Goal: Check status: Check status

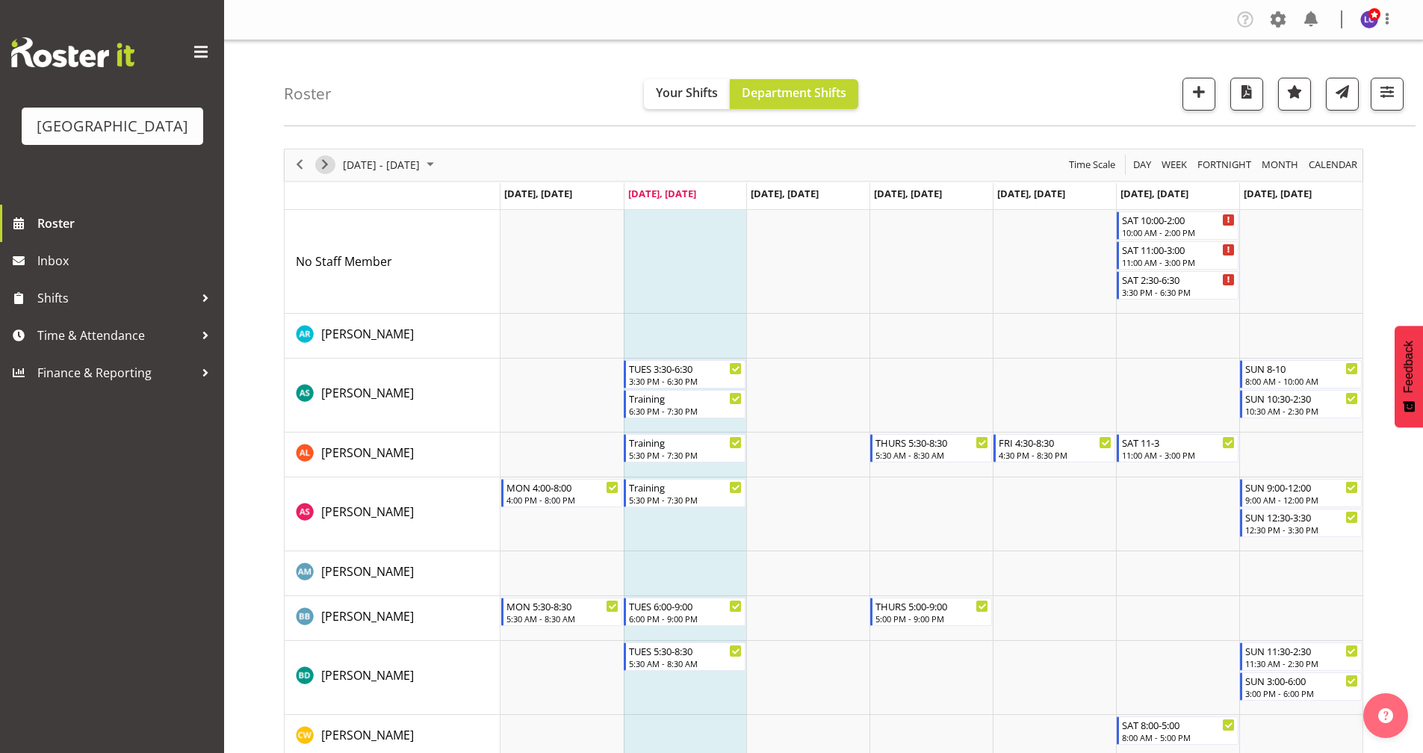
click at [332, 167] on span "Next" at bounding box center [325, 164] width 18 height 19
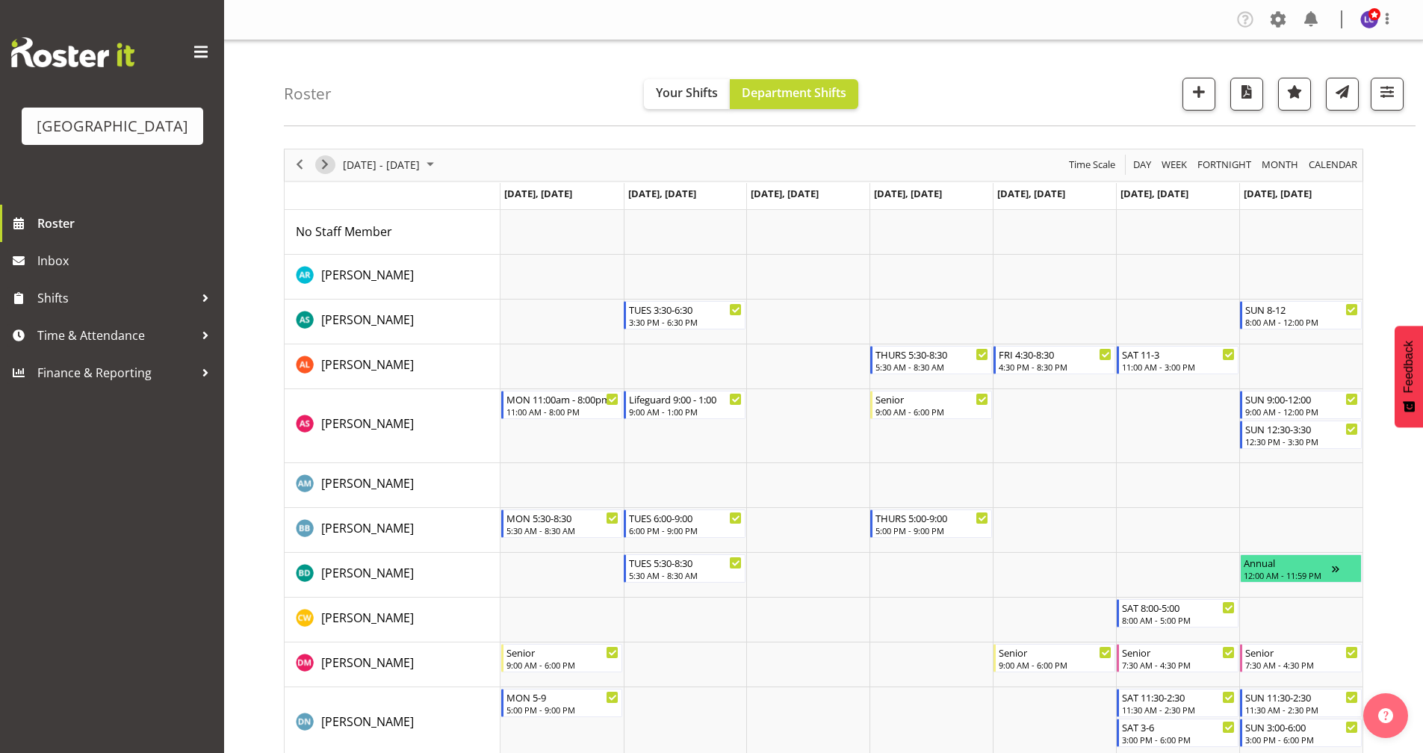
click at [332, 167] on span "Next" at bounding box center [325, 164] width 18 height 19
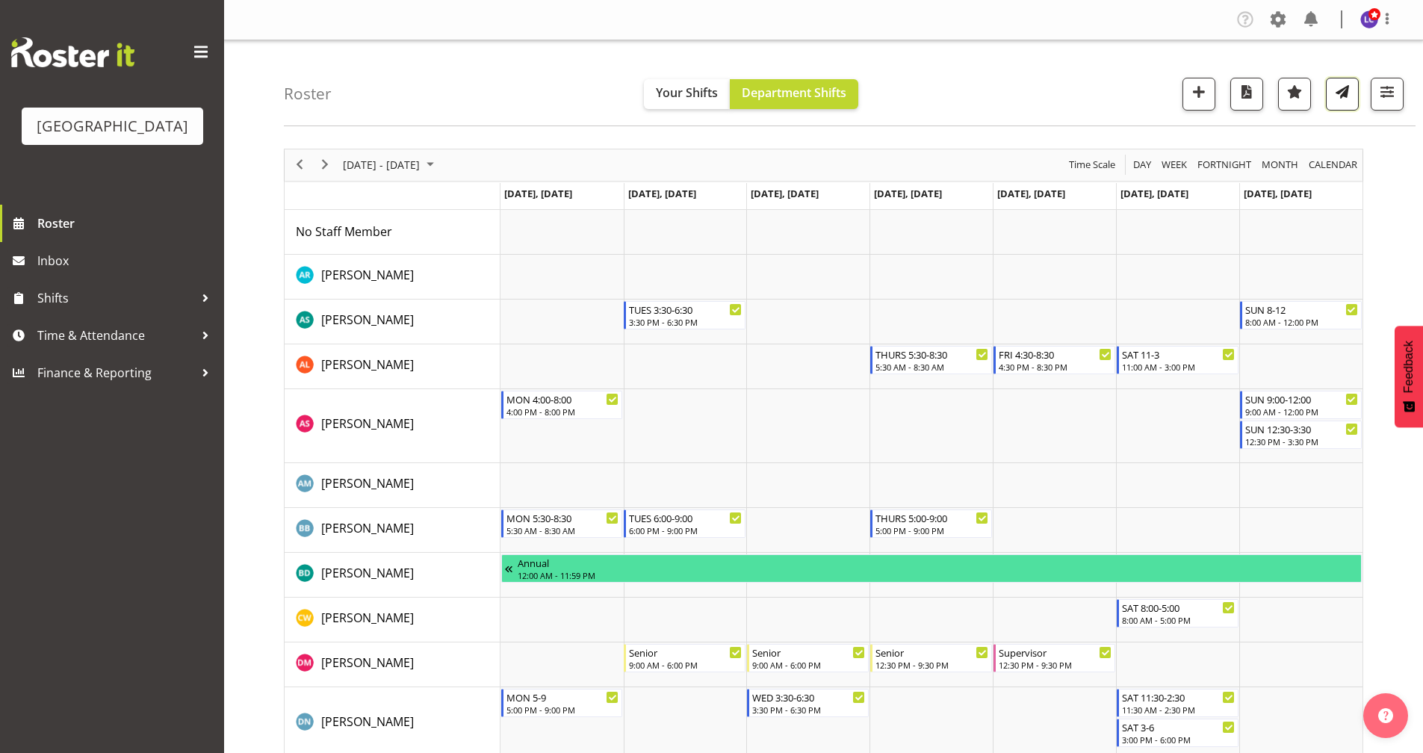
click at [1336, 99] on span "button" at bounding box center [1342, 91] width 19 height 19
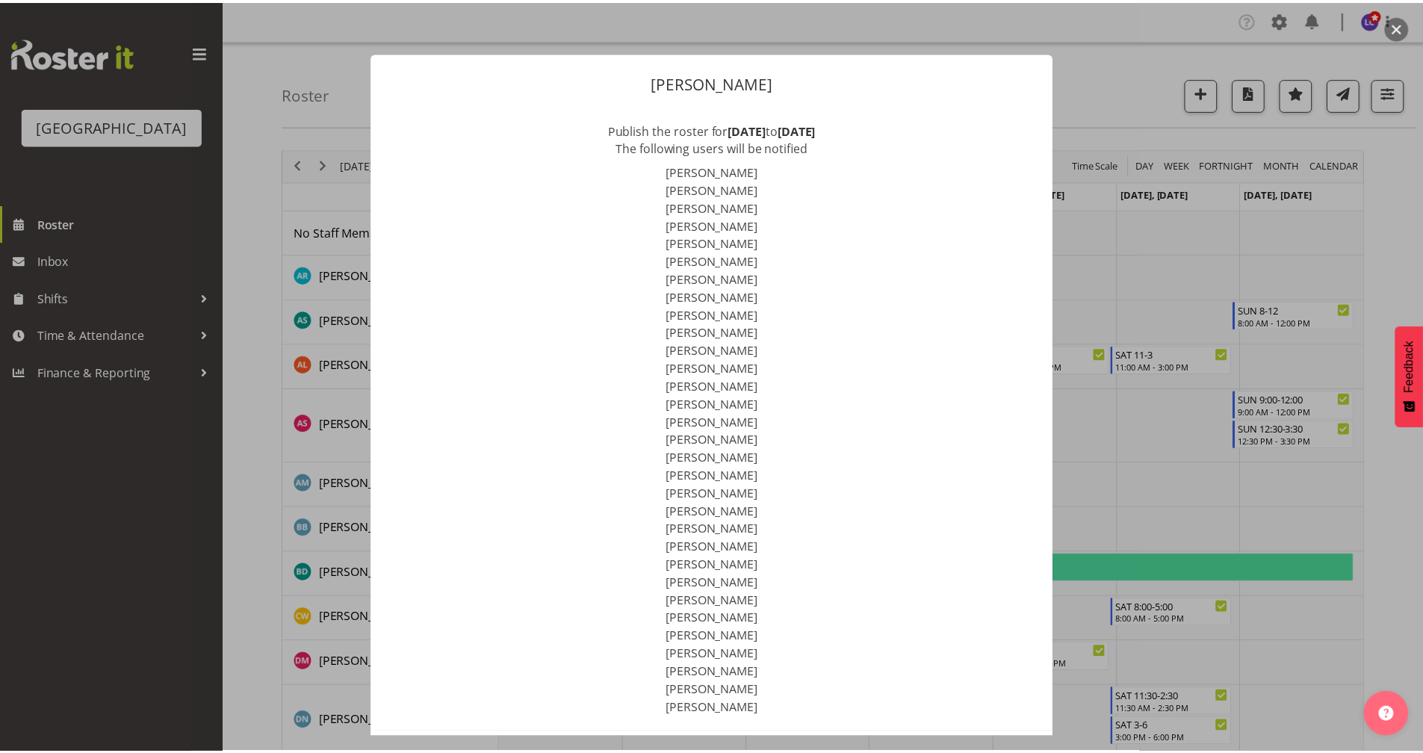
scroll to position [65, 0]
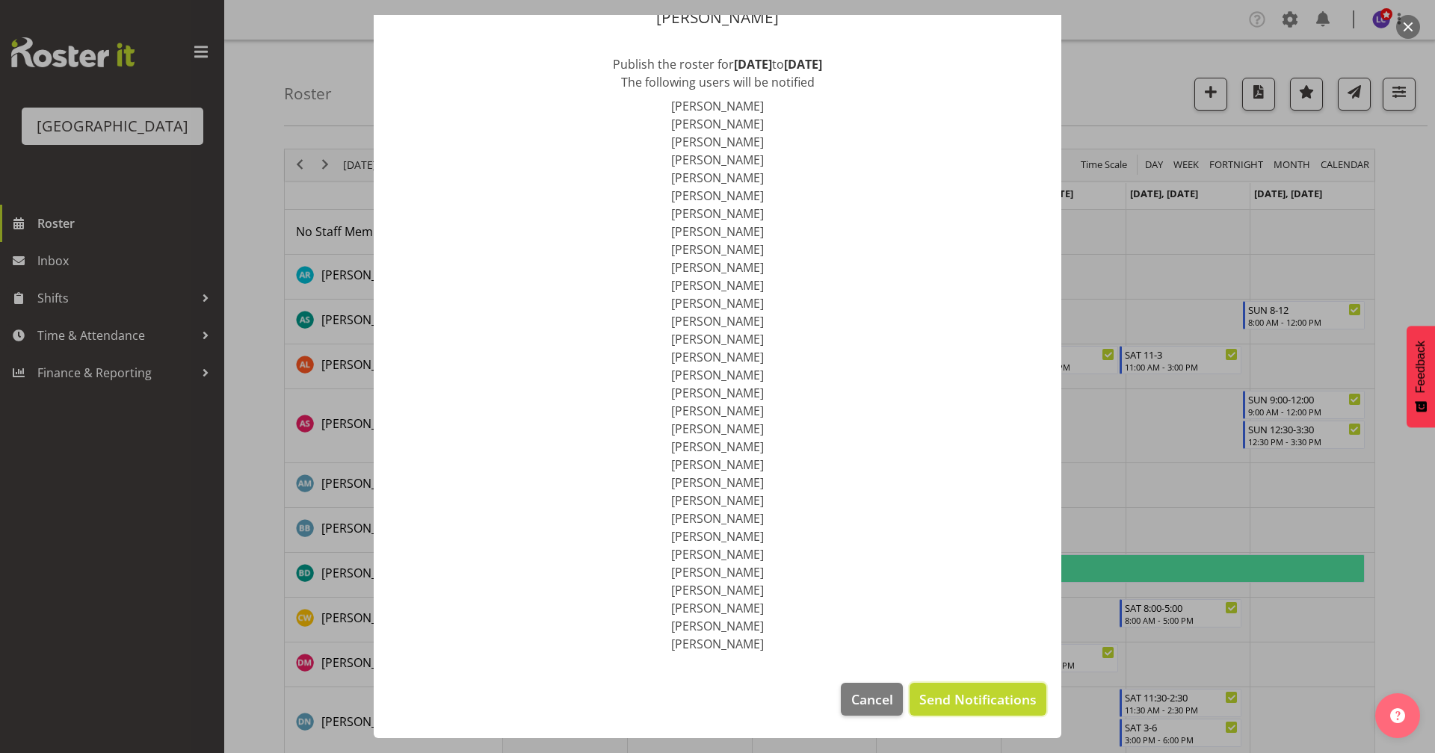
click at [978, 701] on span "Send Notifications" at bounding box center [977, 699] width 117 height 19
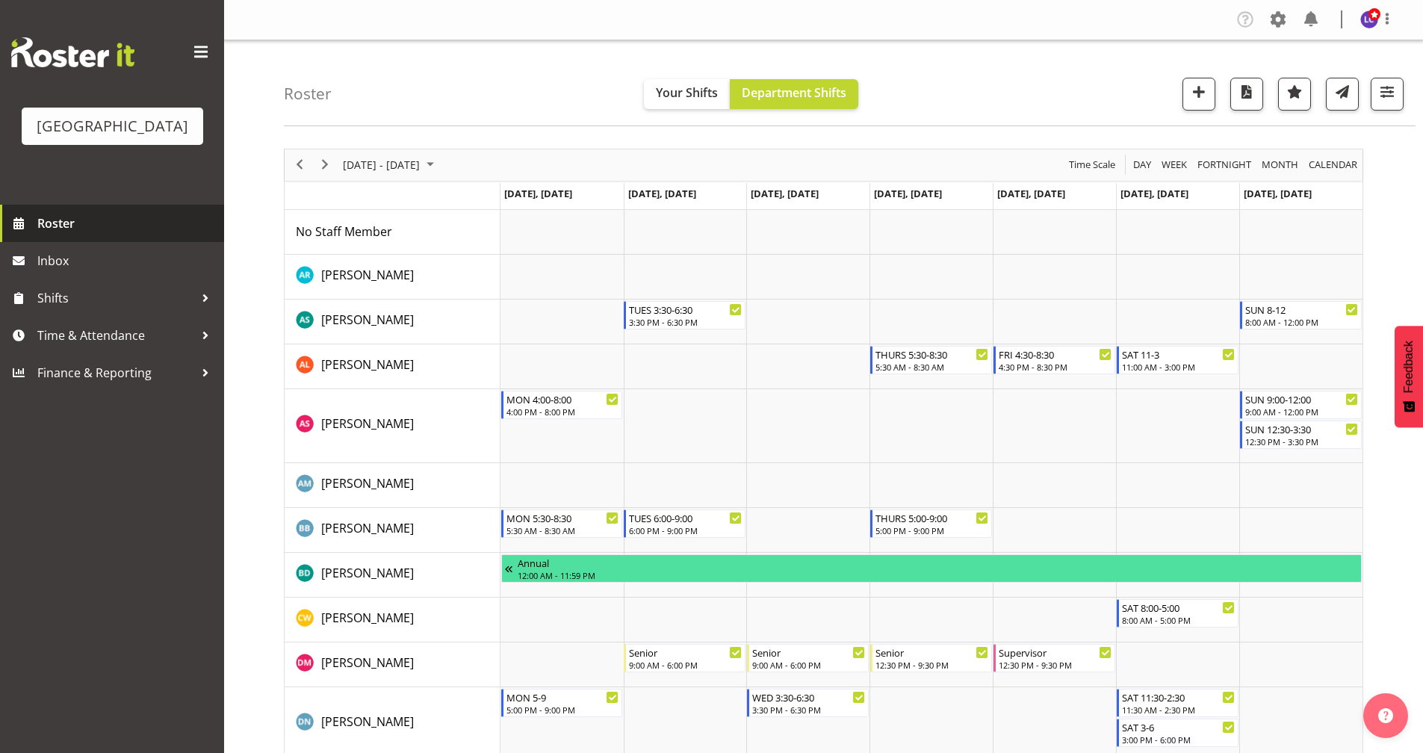
click at [68, 232] on span "Roster" at bounding box center [126, 223] width 179 height 22
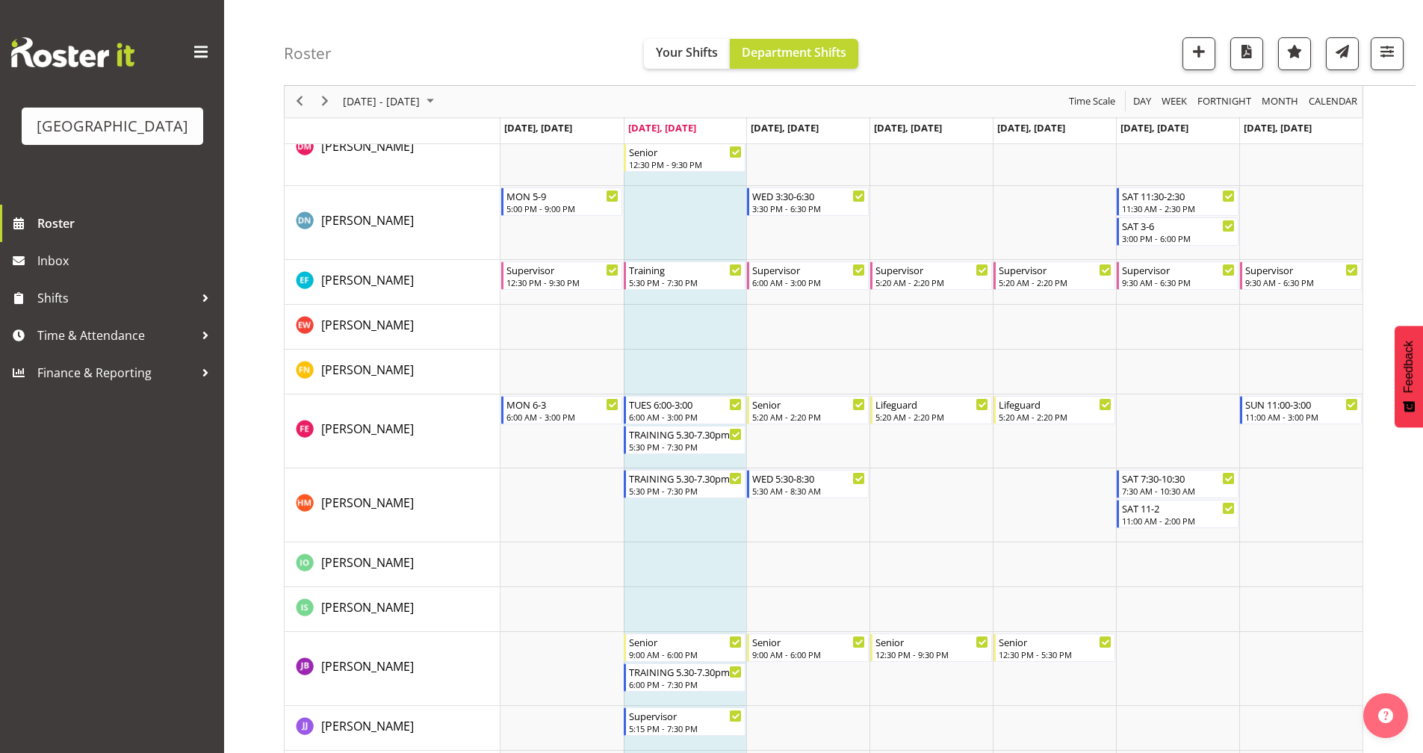
scroll to position [650, 0]
click at [333, 104] on span "Next" at bounding box center [325, 102] width 18 height 19
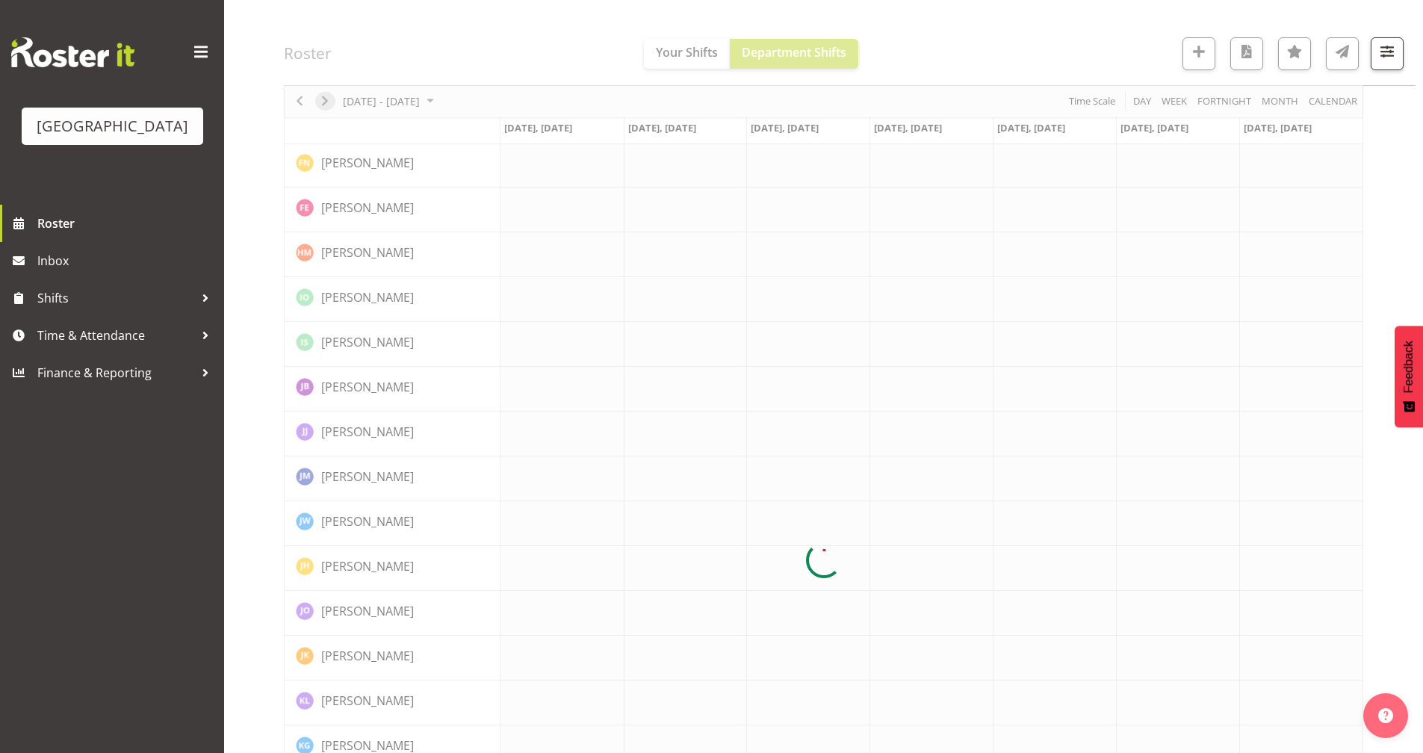
scroll to position [0, 0]
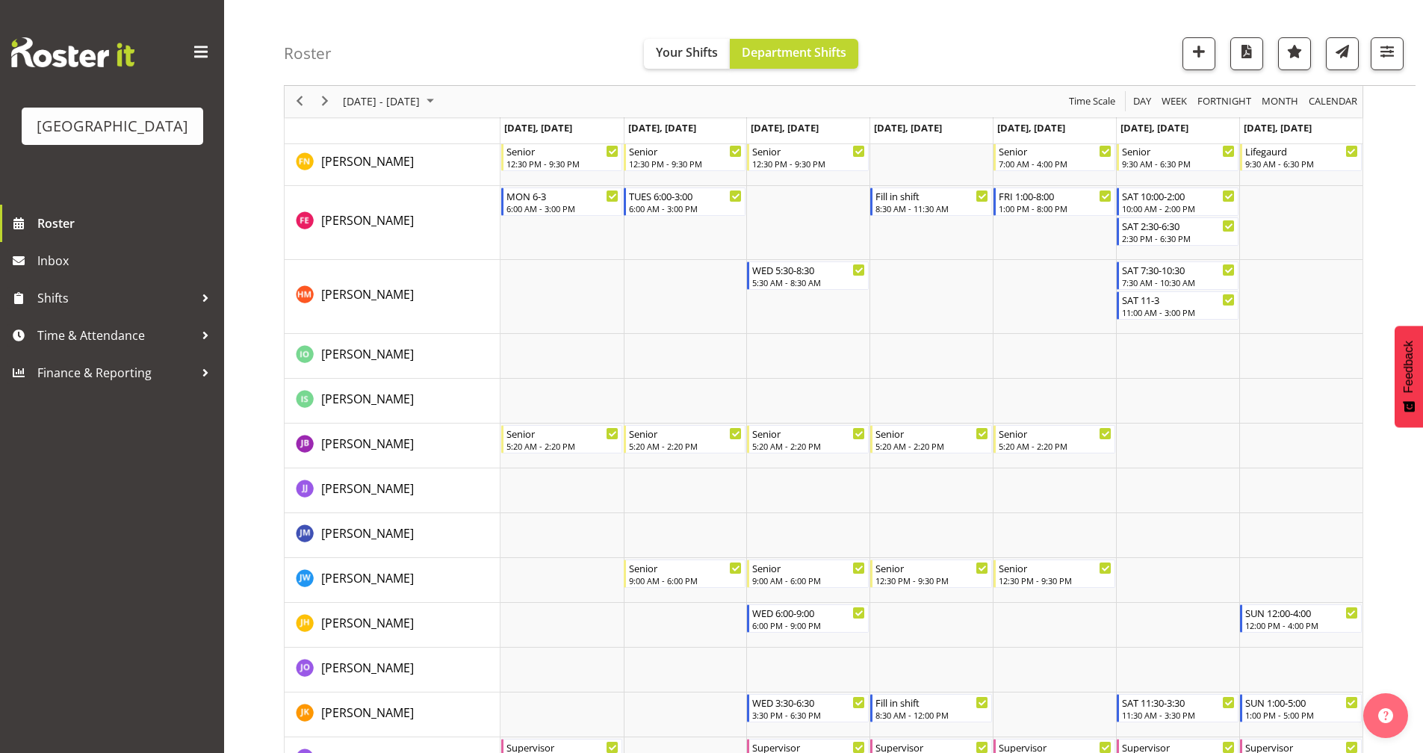
scroll to position [707, 0]
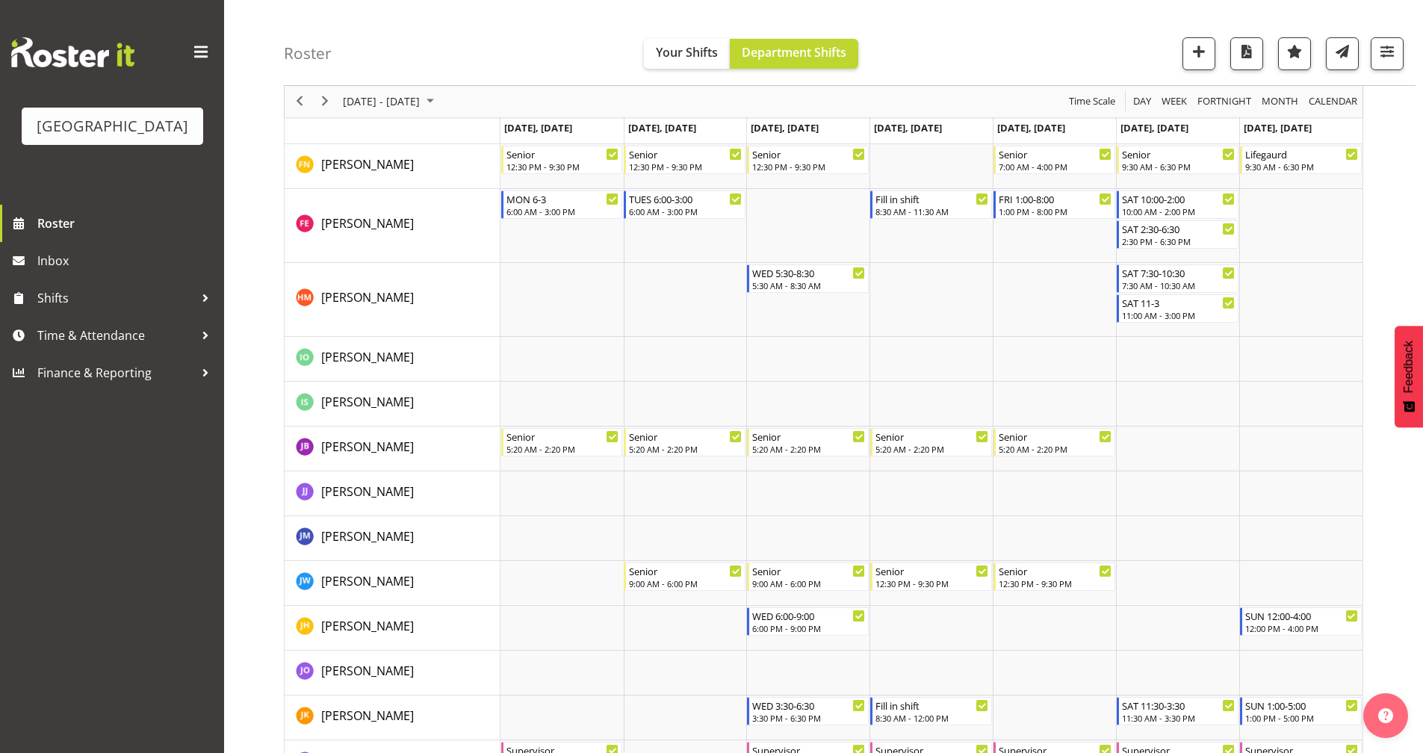
click at [312, 99] on div "previous period" at bounding box center [299, 101] width 25 height 31
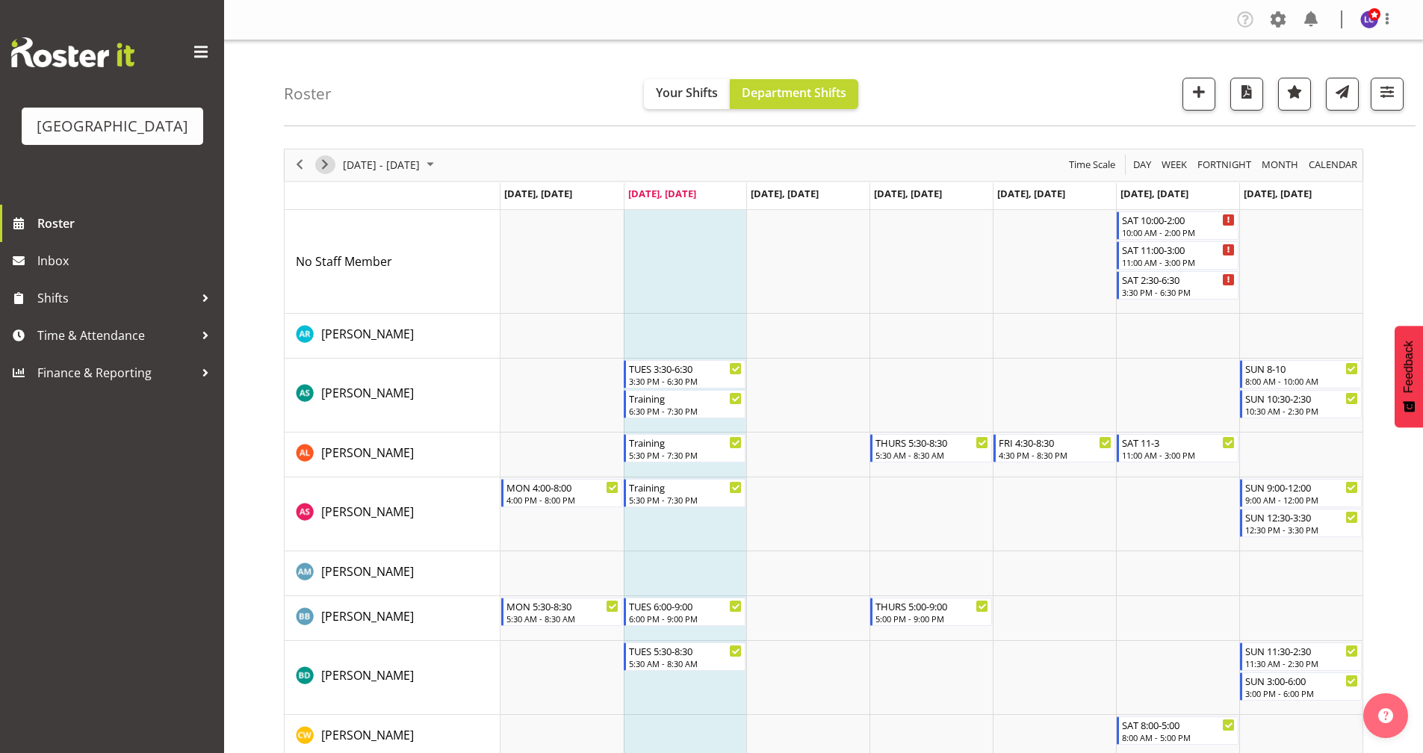
click at [324, 168] on span "Next" at bounding box center [325, 164] width 18 height 19
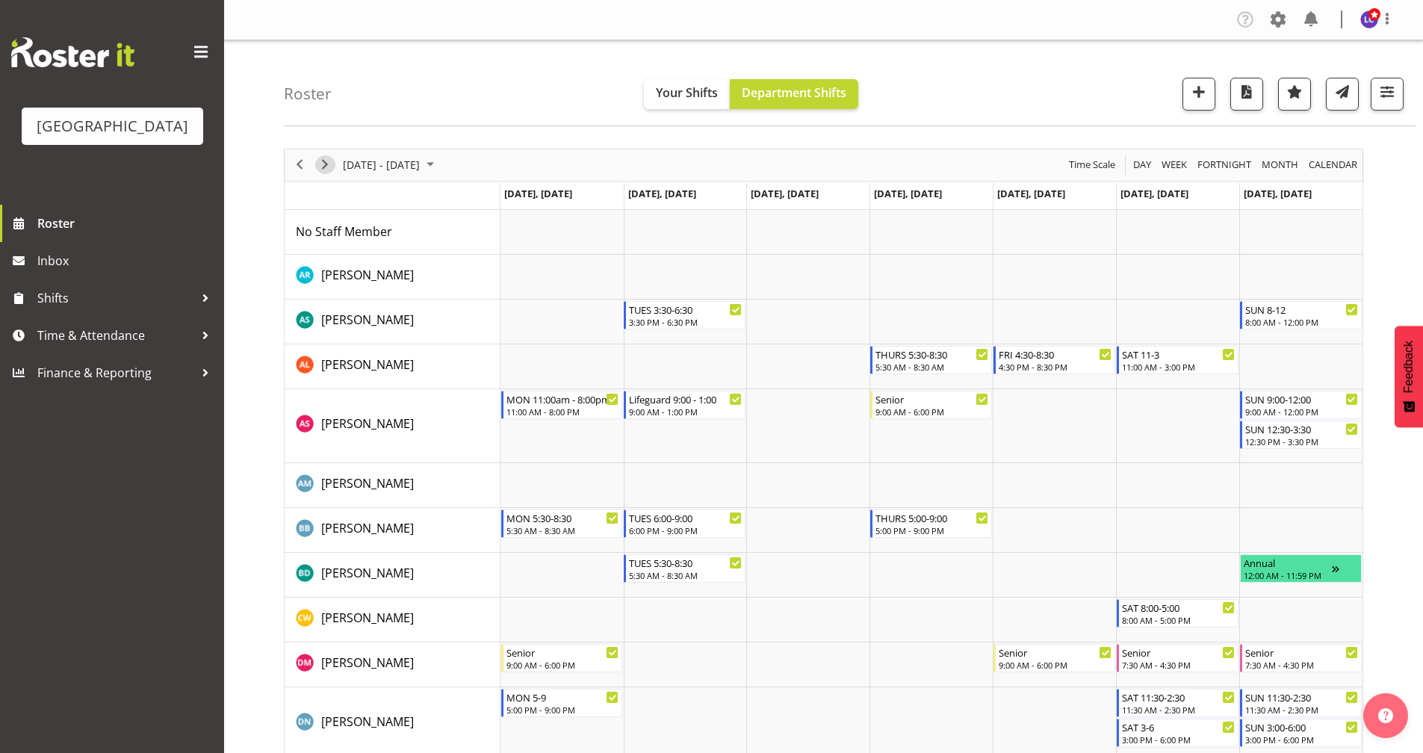
click at [324, 168] on span "Next" at bounding box center [325, 164] width 18 height 19
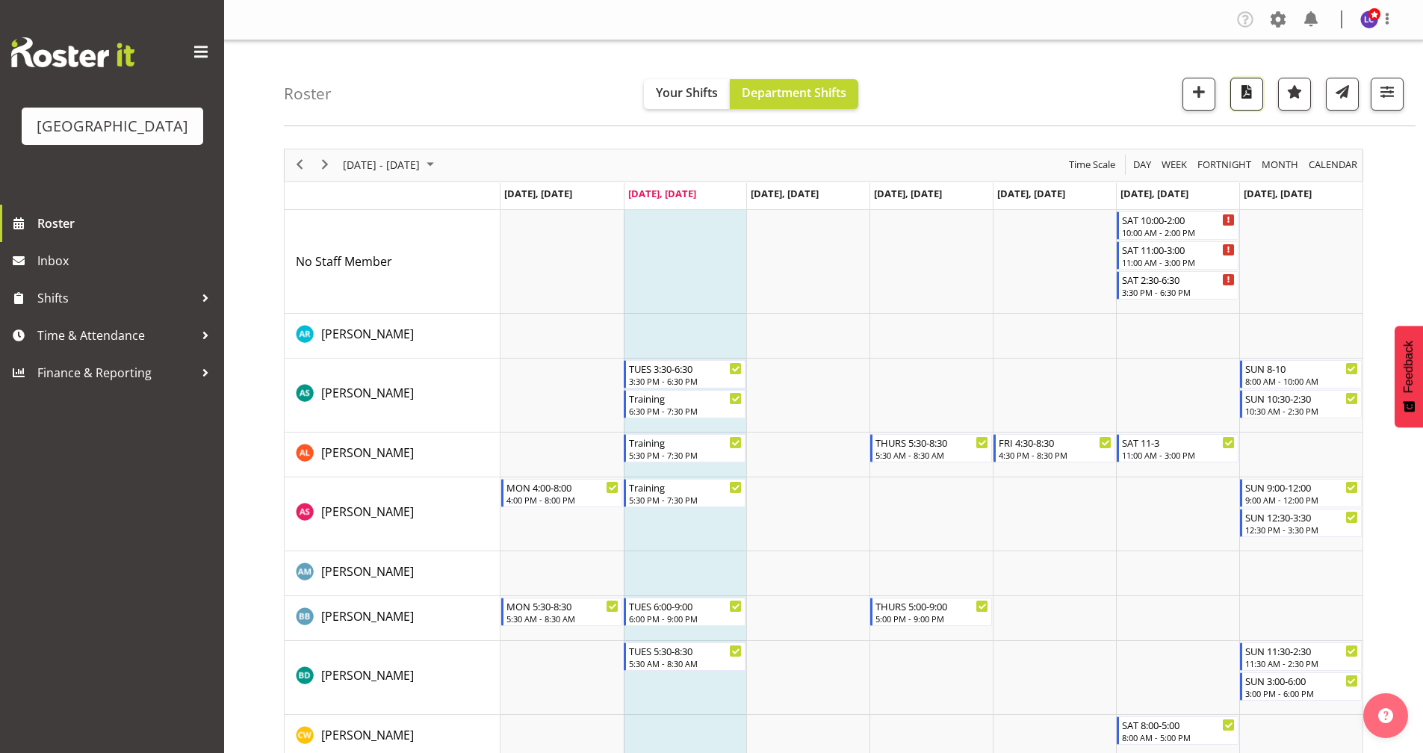
click at [1254, 93] on span "button" at bounding box center [1246, 91] width 19 height 19
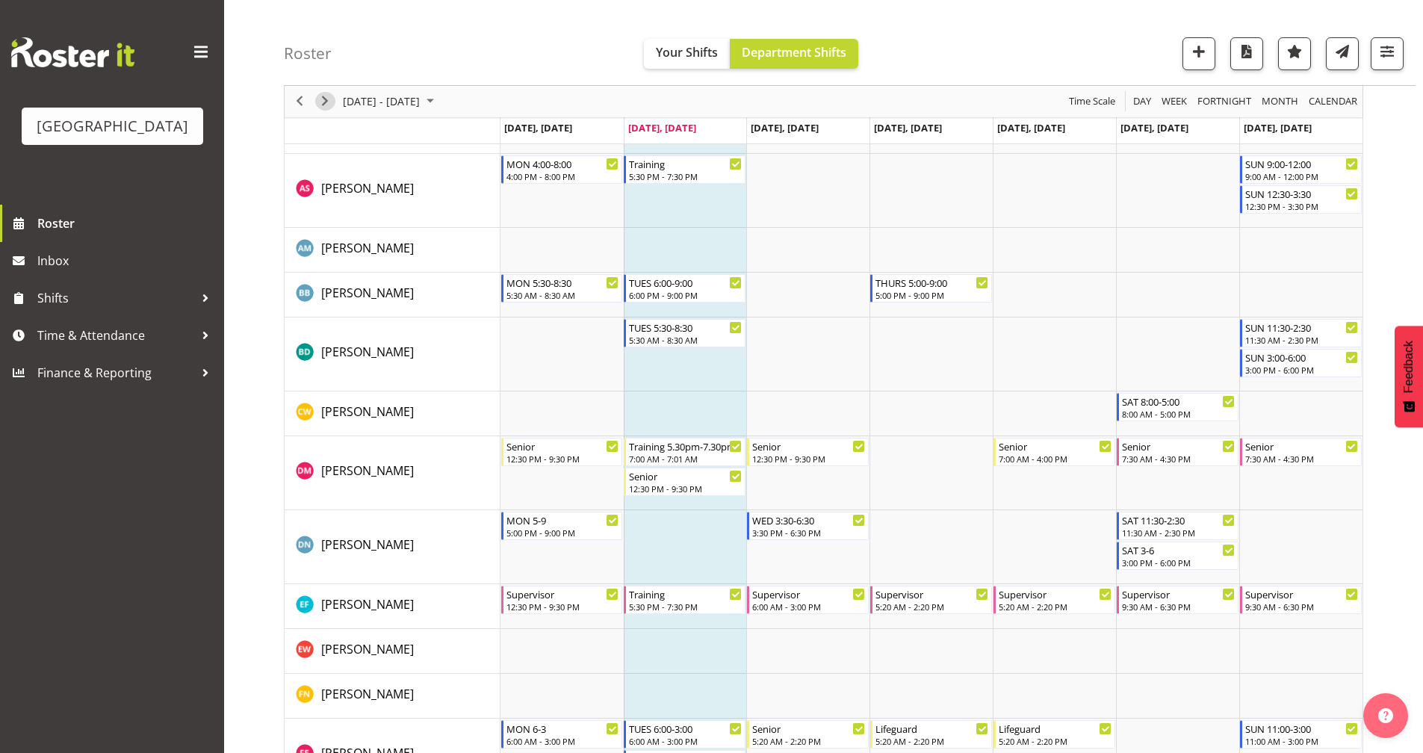
click at [327, 104] on span "Next" at bounding box center [325, 102] width 18 height 19
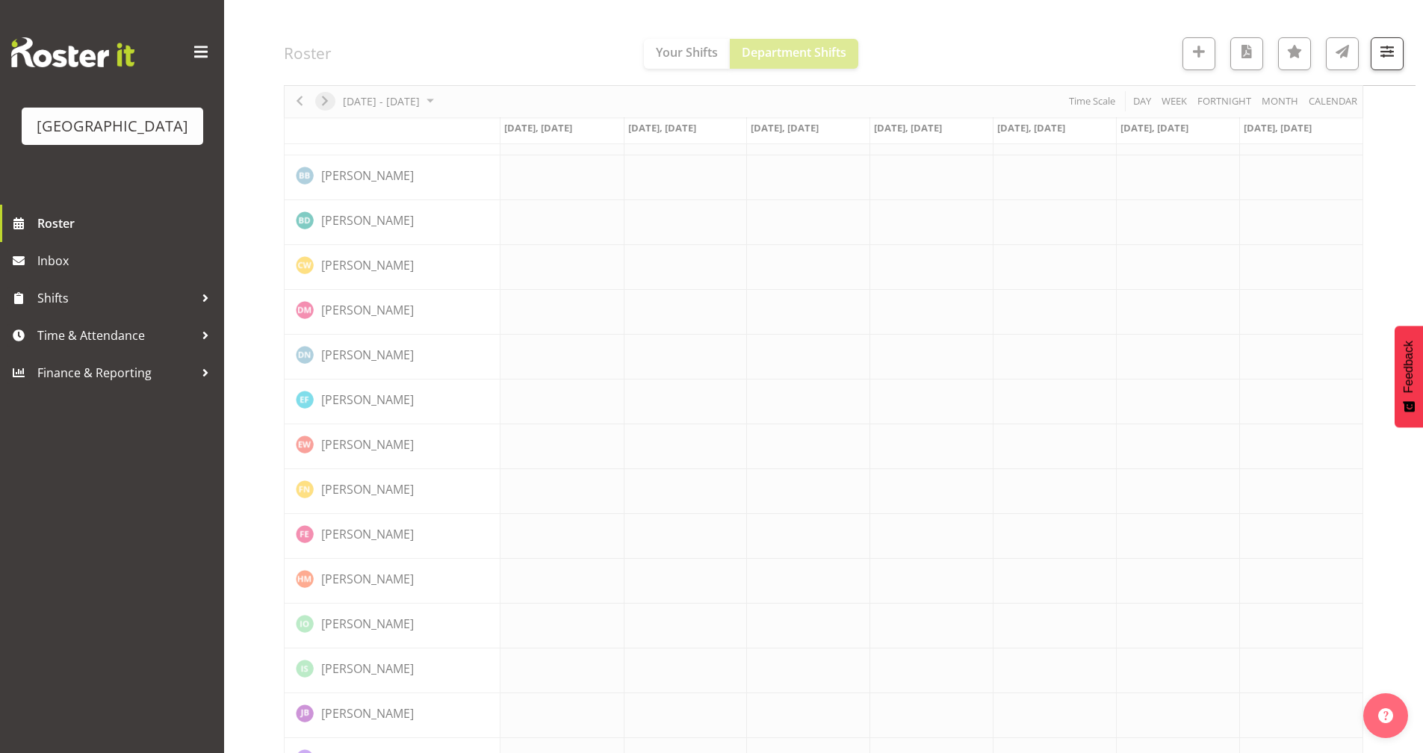
scroll to position [0, 0]
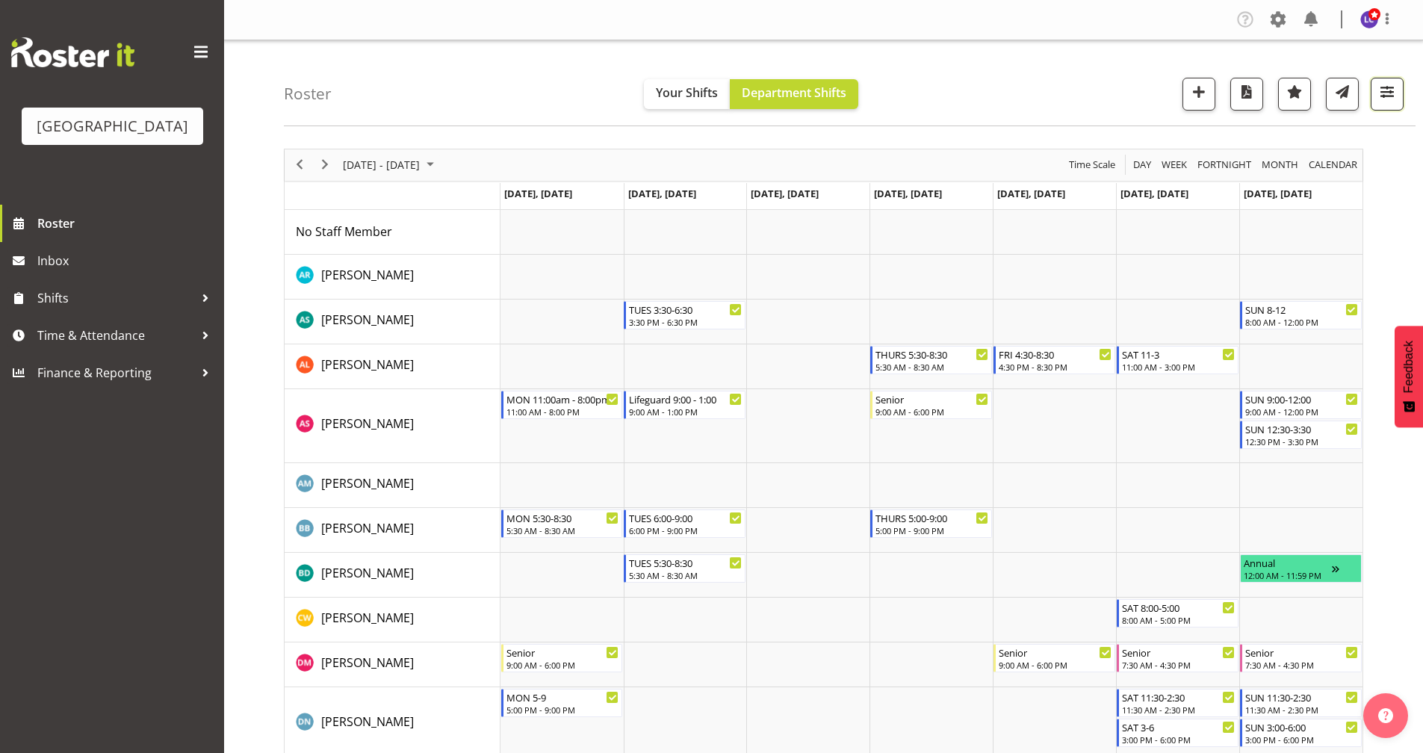
click at [1385, 102] on span "button" at bounding box center [1387, 91] width 19 height 19
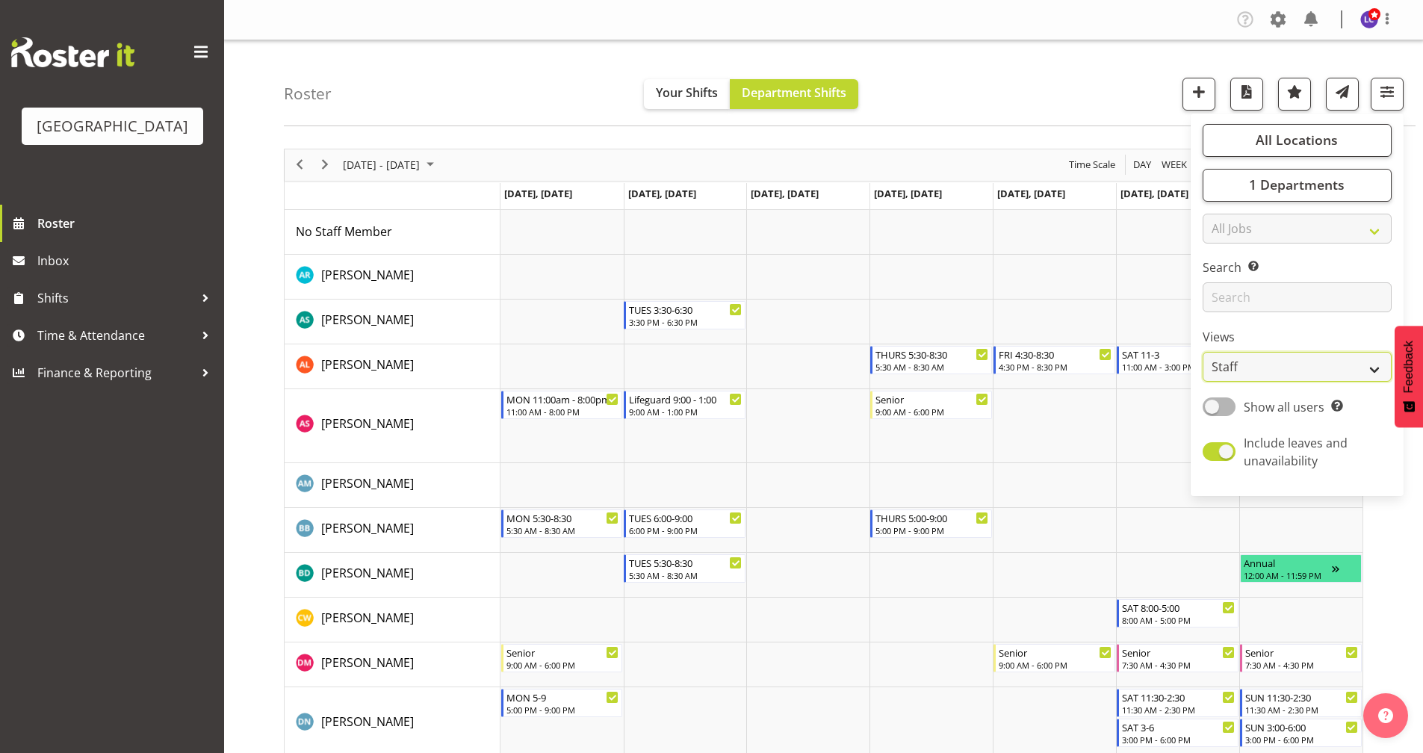
click at [1239, 359] on select "Staff Role Shift - Horizontal Shift - Vertical Staff - Location" at bounding box center [1297, 367] width 189 height 30
click at [1292, 236] on select "All Jobs All Jobs ACSO" at bounding box center [1297, 229] width 189 height 30
click at [1094, 84] on div "Roster Your Shifts Department Shifts All Locations [GEOGRAPHIC_DATA] Select All…" at bounding box center [850, 83] width 1132 height 86
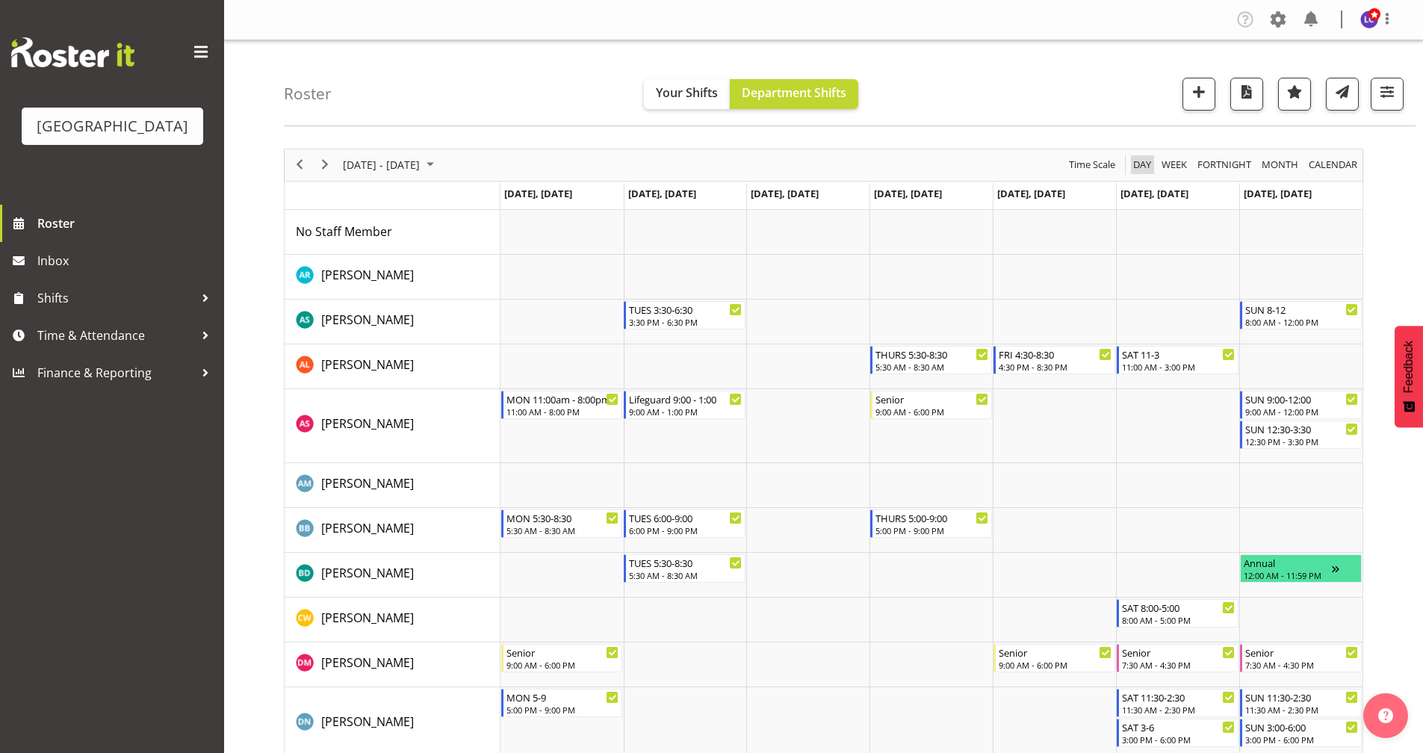
click at [1136, 170] on span "Day" at bounding box center [1142, 164] width 21 height 19
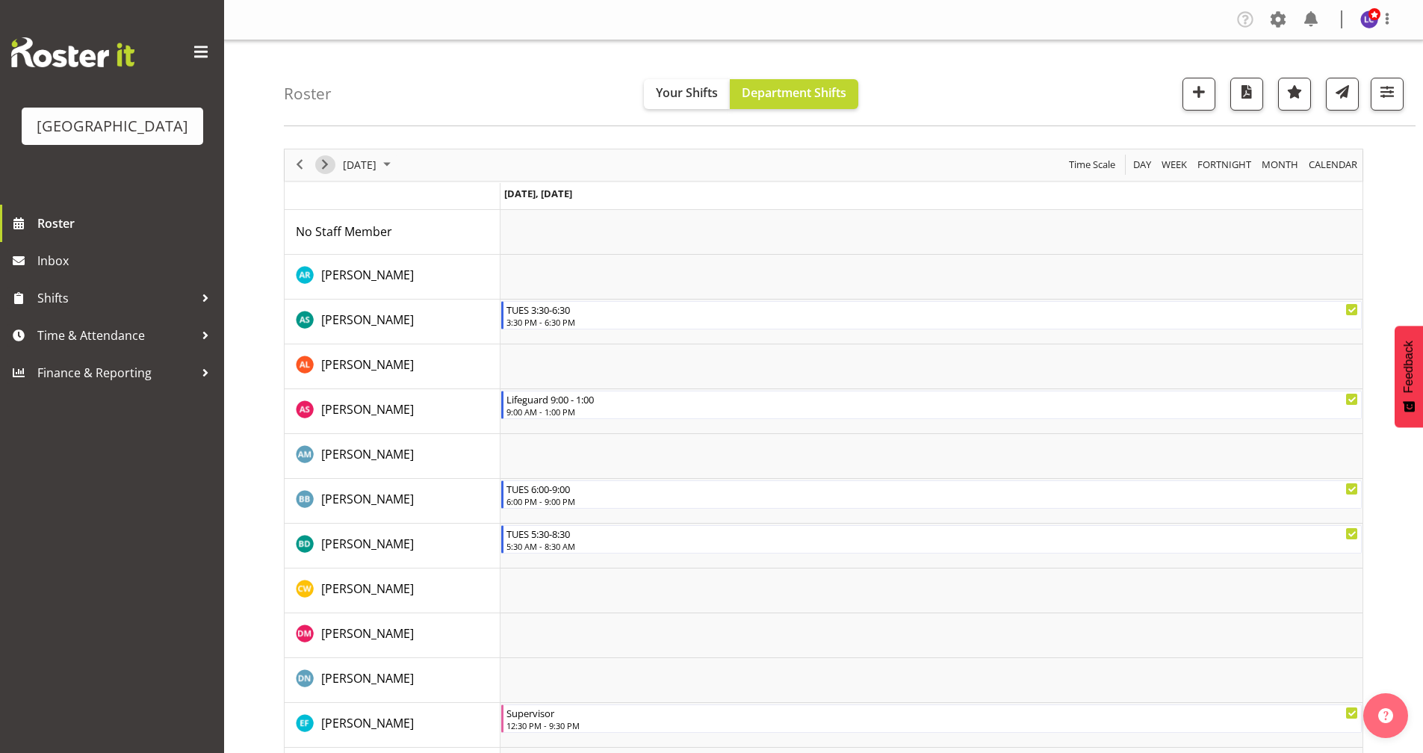
click at [330, 167] on span "Next" at bounding box center [325, 164] width 18 height 19
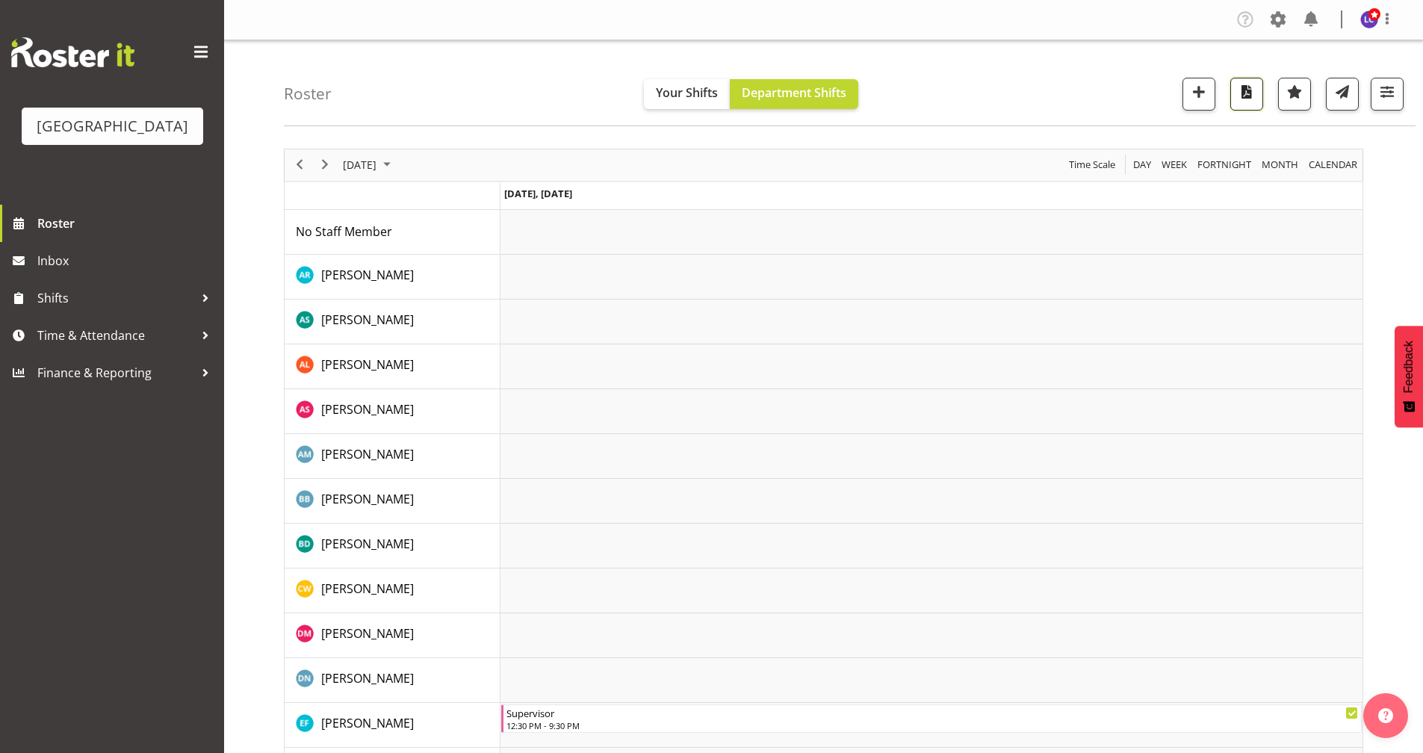
click at [1239, 87] on span "button" at bounding box center [1246, 91] width 19 height 19
click at [307, 170] on span "Previous" at bounding box center [300, 164] width 18 height 19
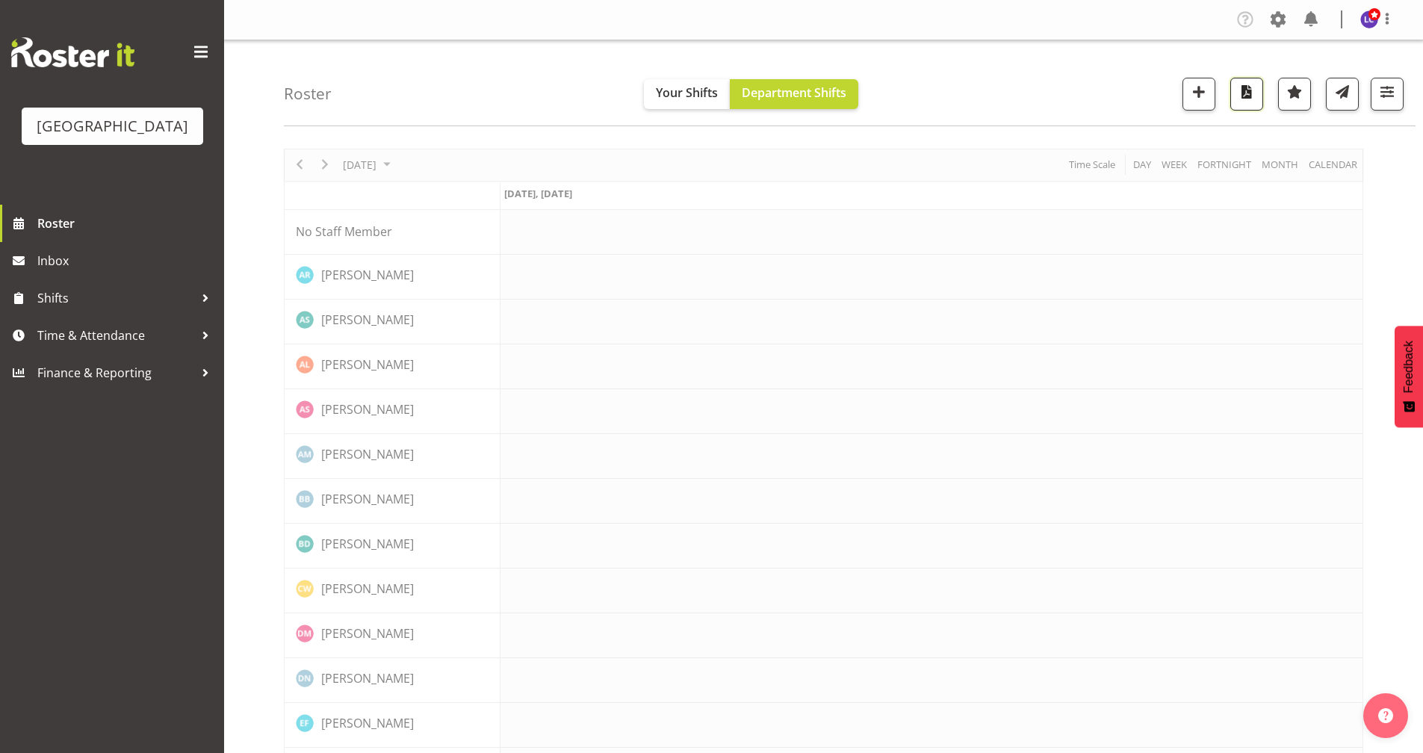
click at [1252, 96] on span "button" at bounding box center [1246, 91] width 19 height 19
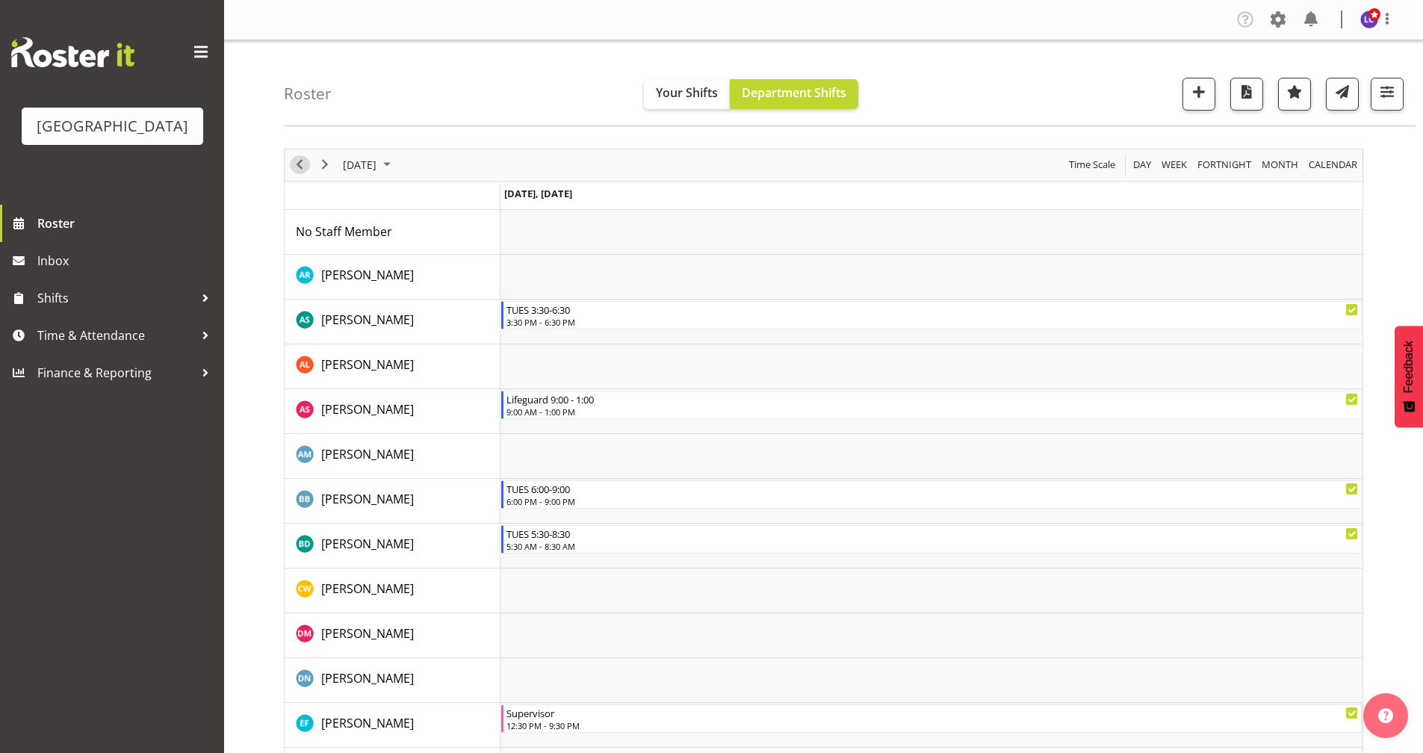
click at [291, 159] on span "Previous" at bounding box center [300, 164] width 18 height 19
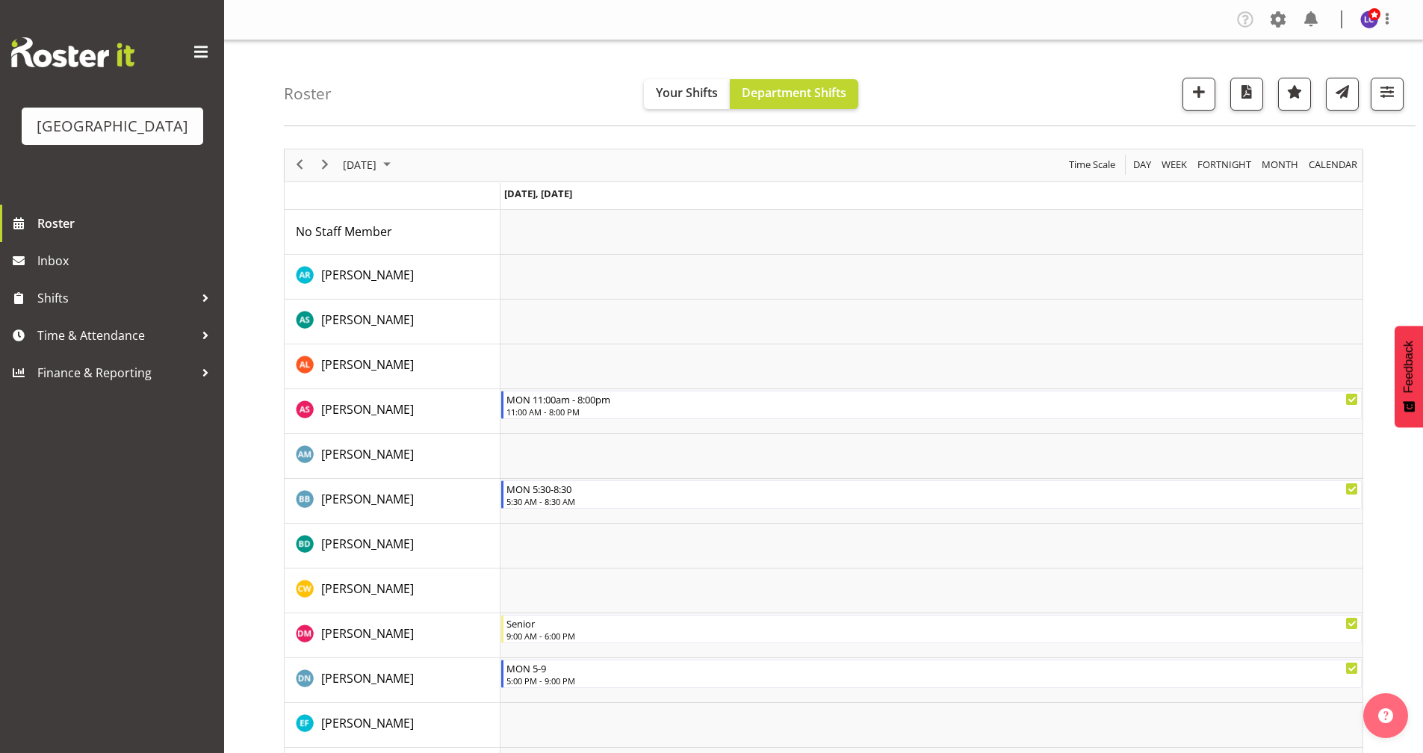
click at [289, 173] on div "previous period" at bounding box center [299, 164] width 25 height 31
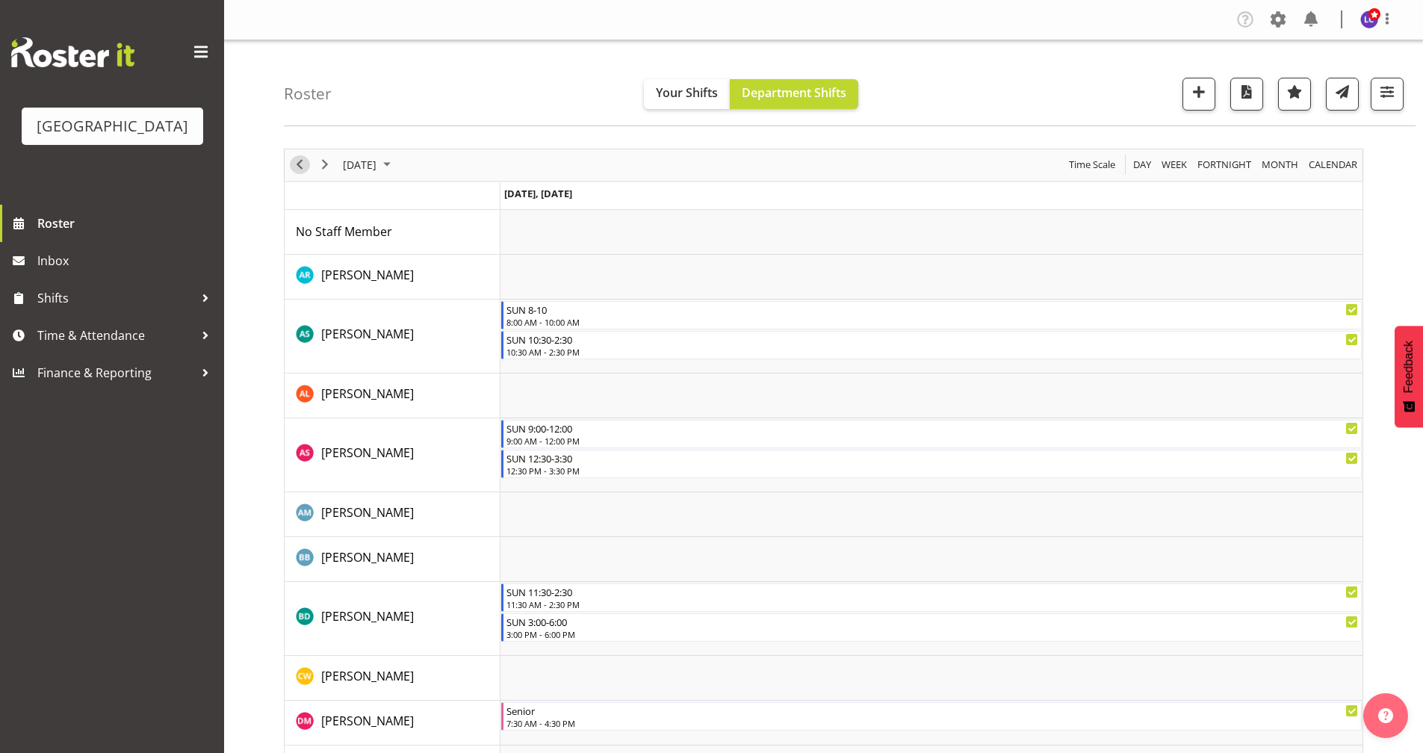
click at [298, 167] on span "Previous" at bounding box center [300, 164] width 18 height 19
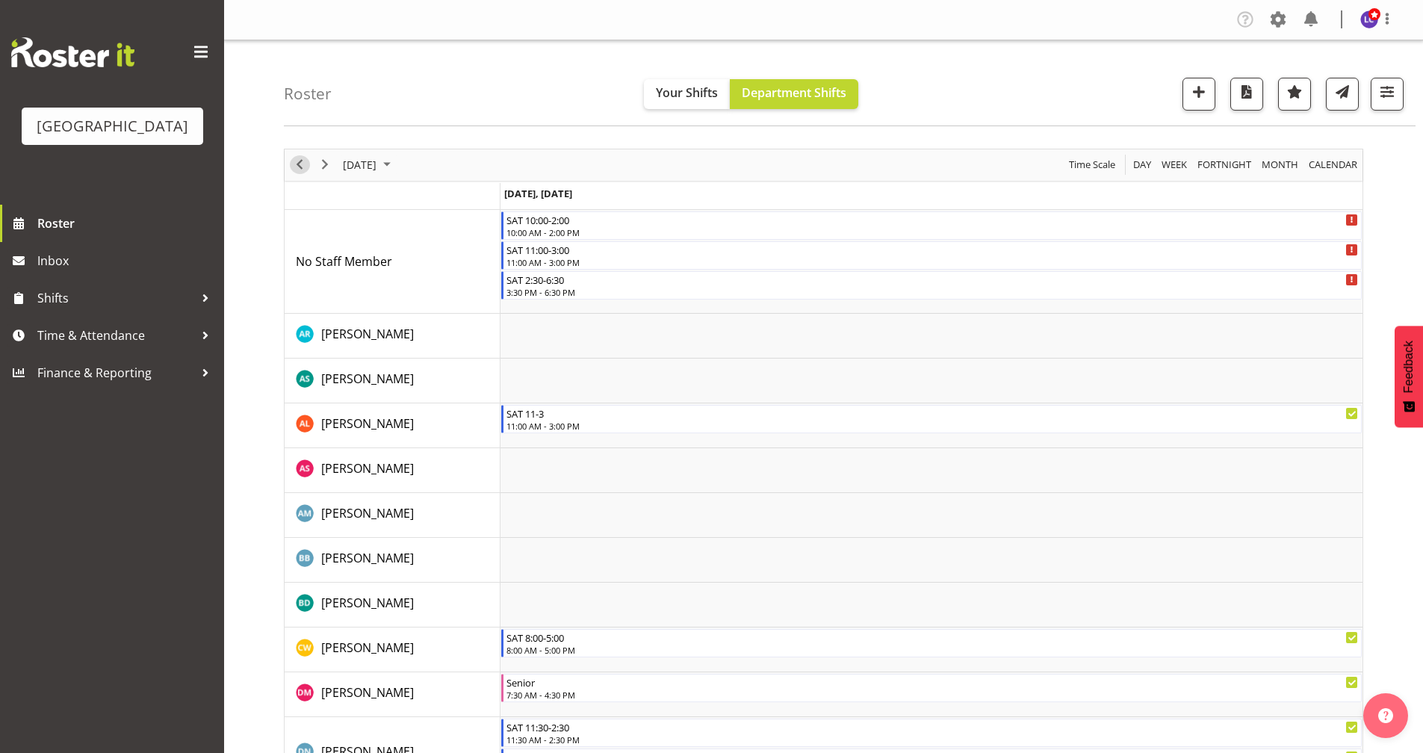
click at [297, 169] on span "Previous" at bounding box center [300, 164] width 18 height 19
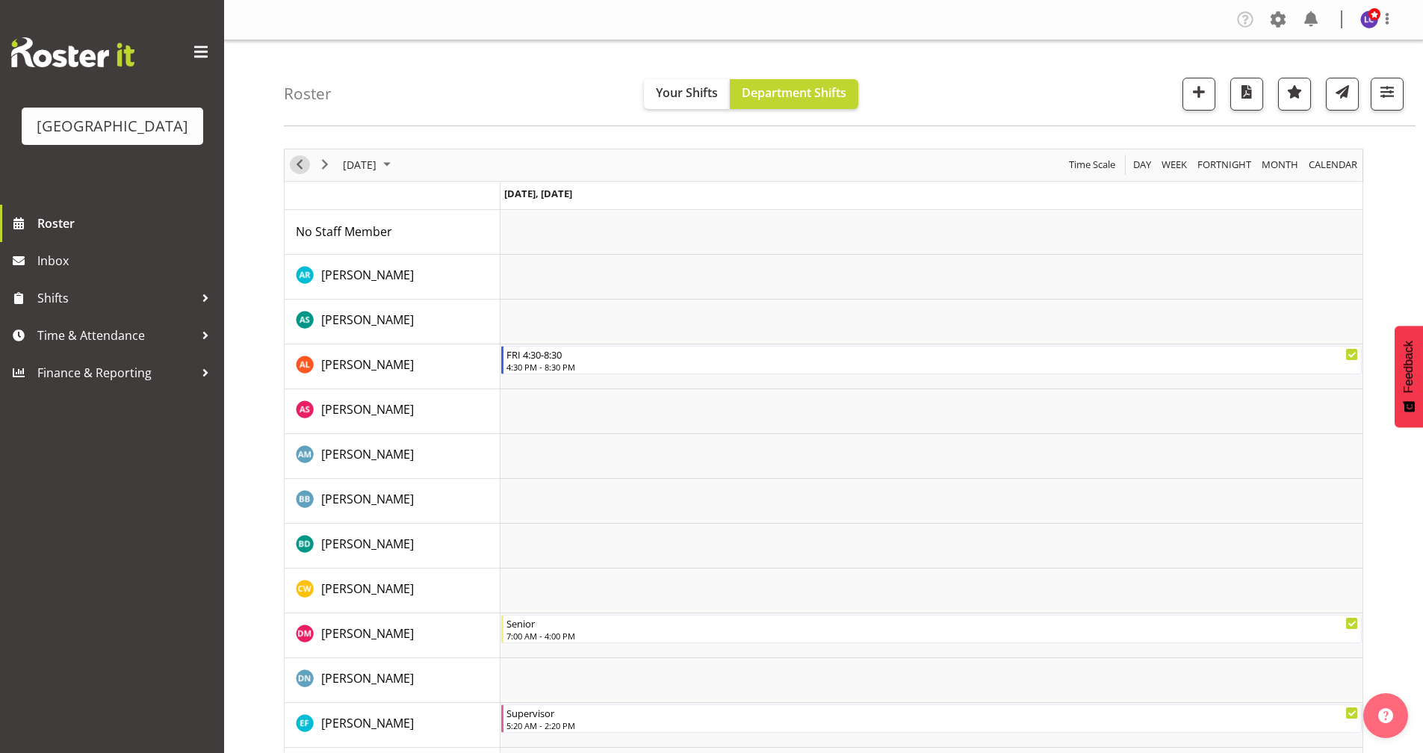
click at [297, 169] on span "Previous" at bounding box center [300, 164] width 18 height 19
click at [301, 170] on span "Previous" at bounding box center [300, 164] width 18 height 19
click at [1255, 102] on button "button" at bounding box center [1247, 94] width 33 height 33
click at [301, 168] on span "Previous" at bounding box center [300, 164] width 18 height 19
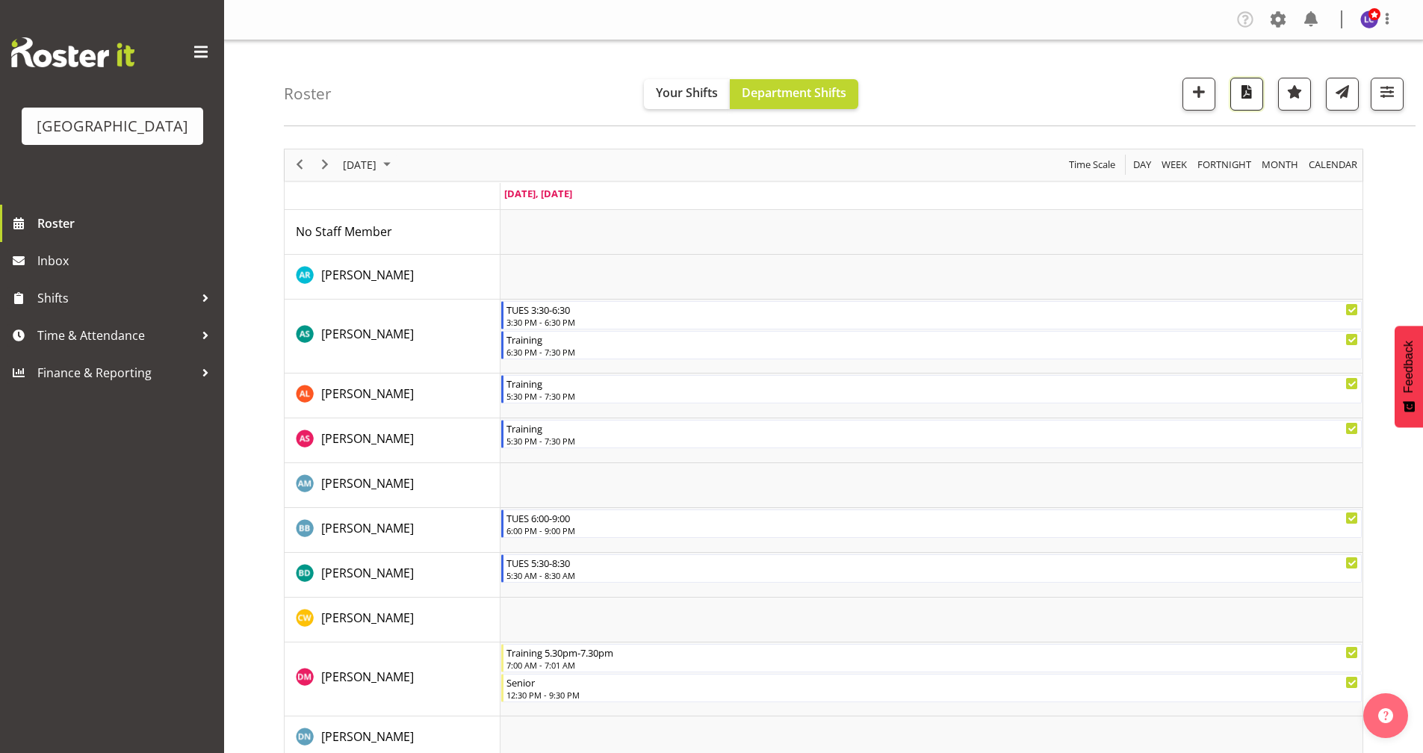
click at [1255, 97] on span "button" at bounding box center [1246, 91] width 19 height 19
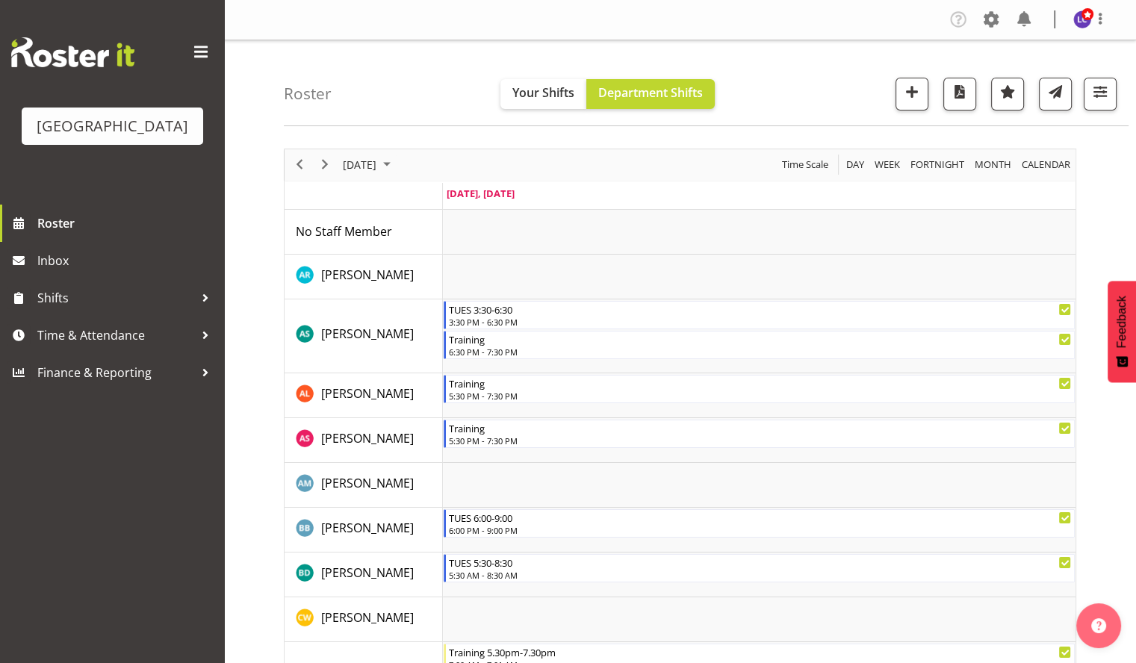
click at [663, 52] on div "Roster Your Shifts Department Shifts All Locations [GEOGRAPHIC_DATA] Select All…" at bounding box center [706, 83] width 845 height 86
